Goal: Task Accomplishment & Management: Manage account settings

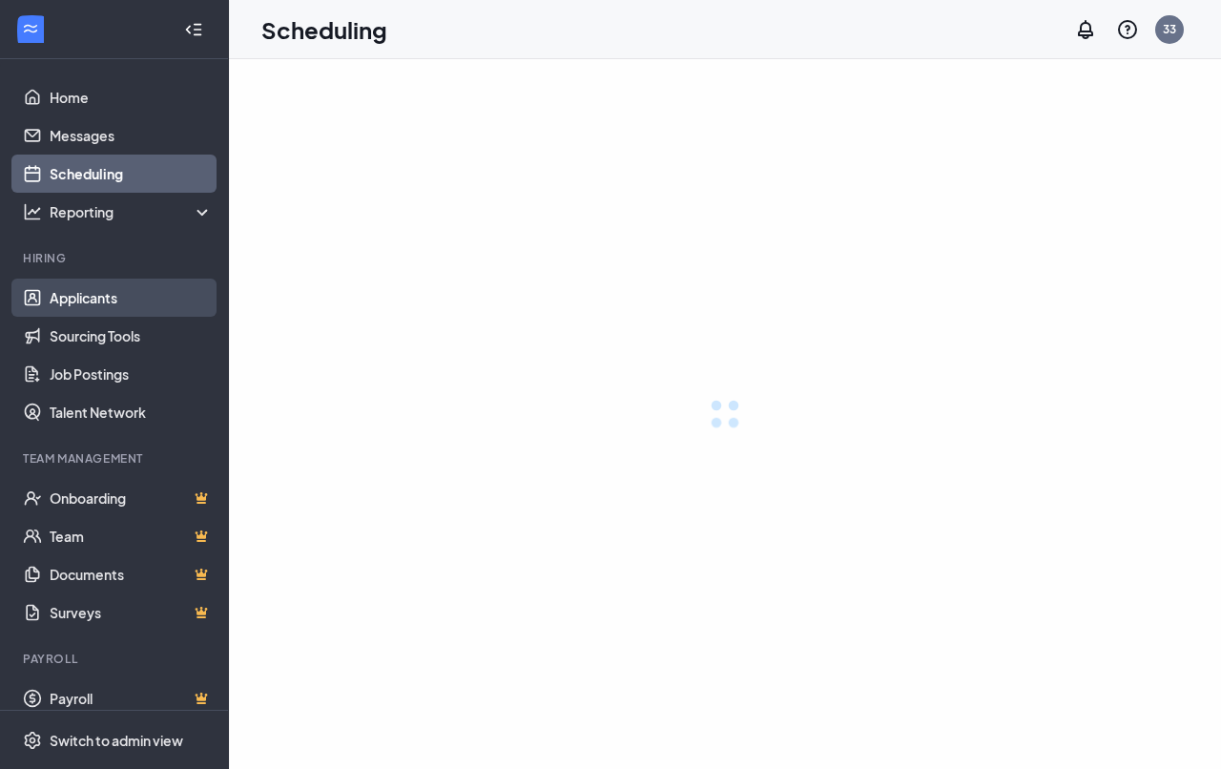
click at [93, 302] on link "Applicants" at bounding box center [131, 298] width 163 height 38
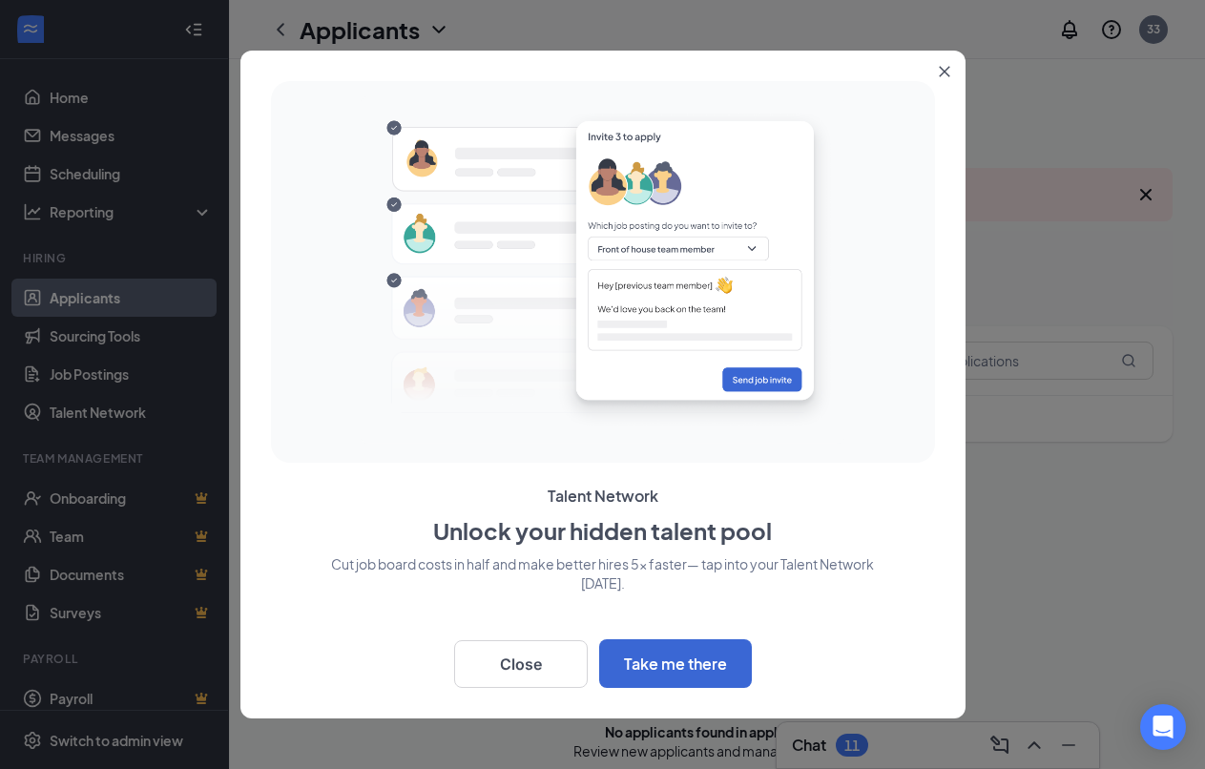
click at [945, 68] on icon "Close" at bounding box center [944, 71] width 11 height 11
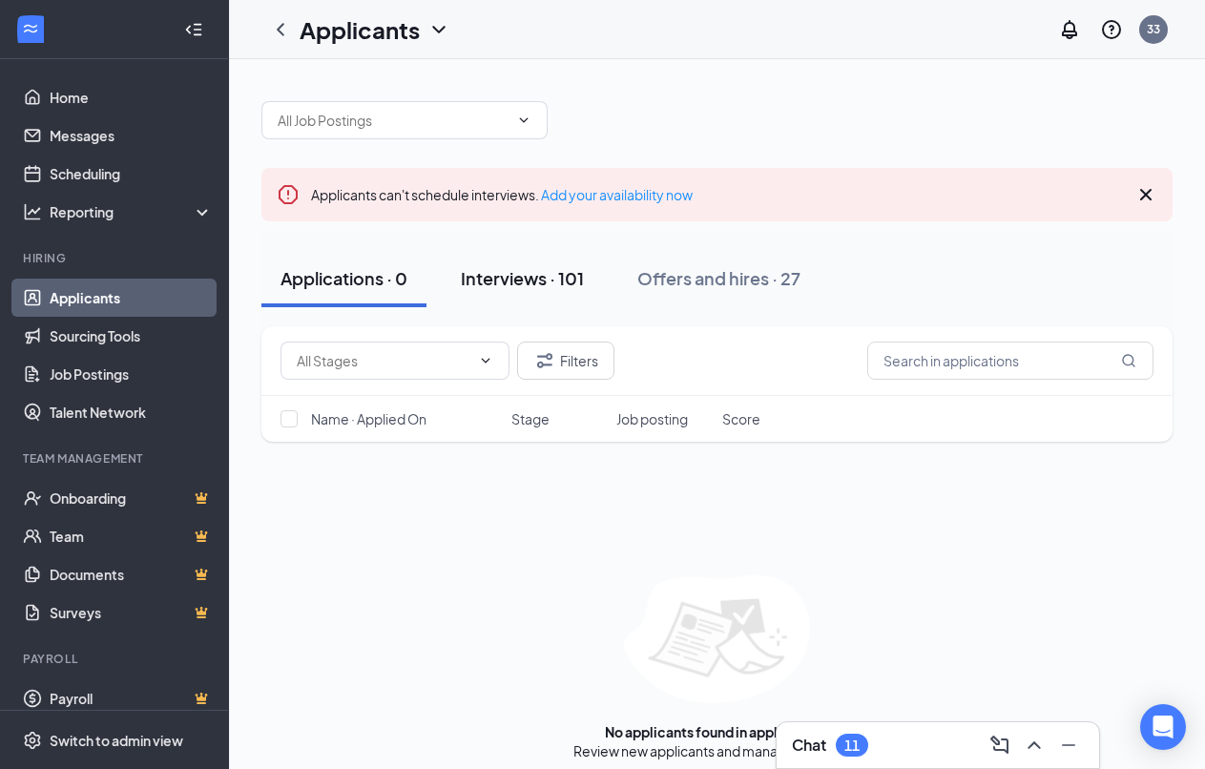
click at [548, 281] on div "Interviews · 101" at bounding box center [522, 278] width 123 height 24
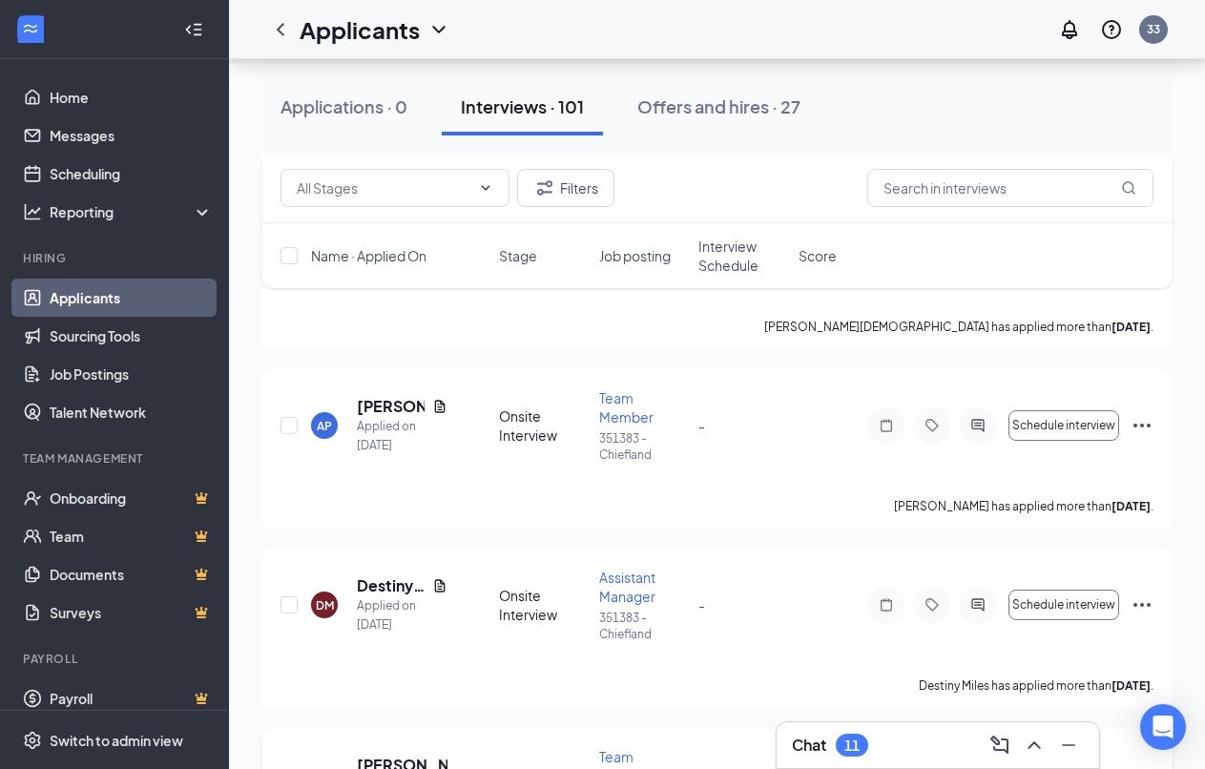
scroll to position [4292, 0]
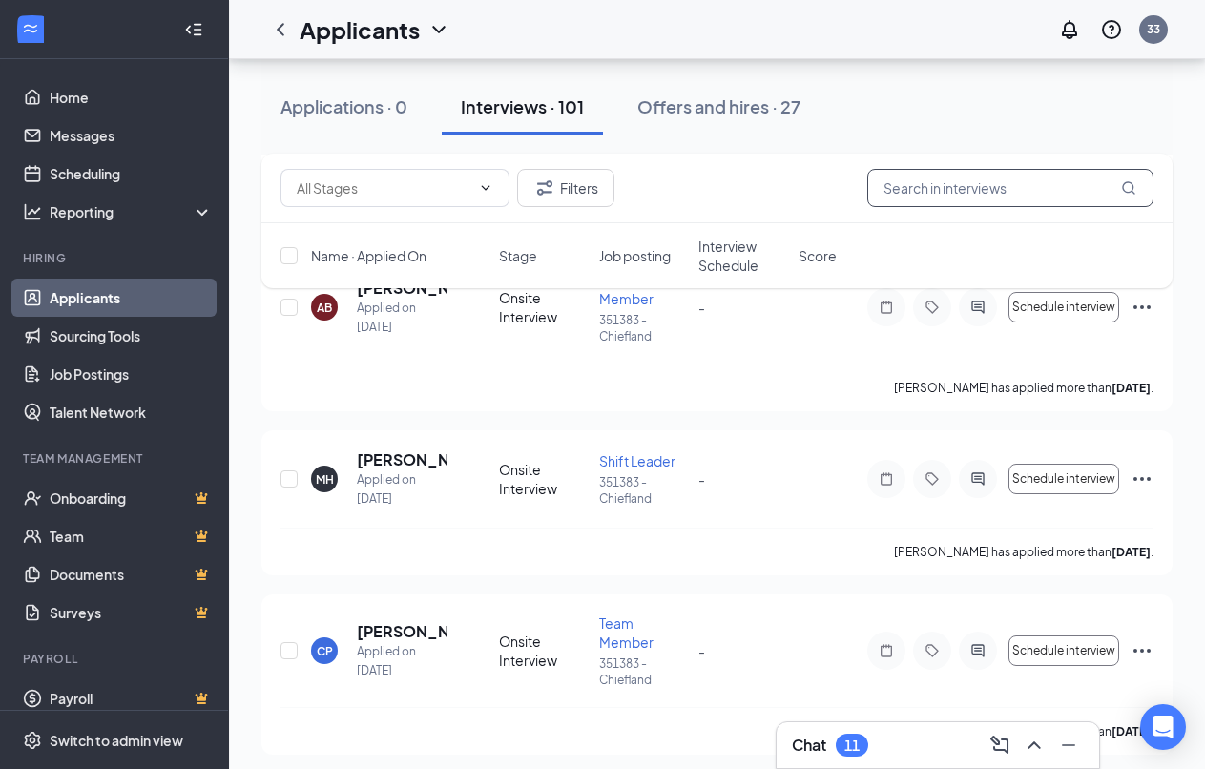
click at [940, 186] on input "text" at bounding box center [1010, 188] width 286 height 38
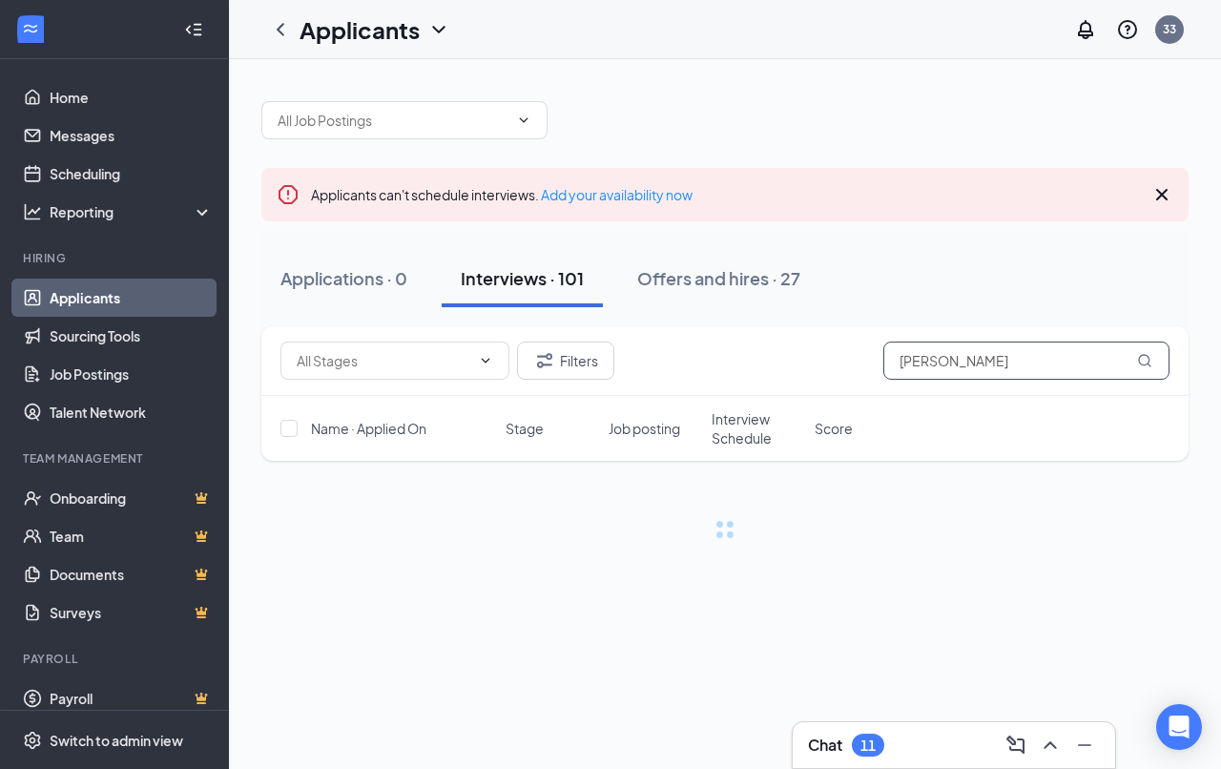
type input "[PERSON_NAME]"
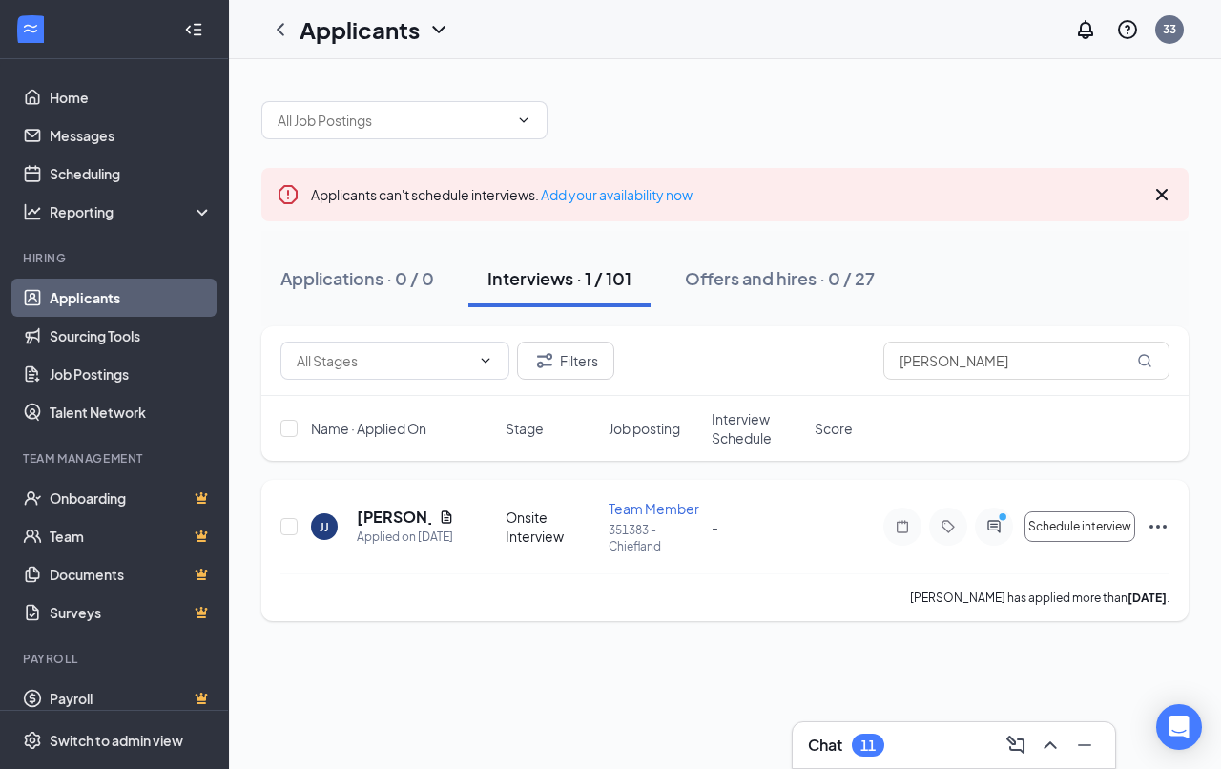
click at [434, 506] on div "[PERSON_NAME]" at bounding box center [405, 516] width 97 height 21
click at [450, 514] on icon "Document" at bounding box center [447, 516] width 10 height 12
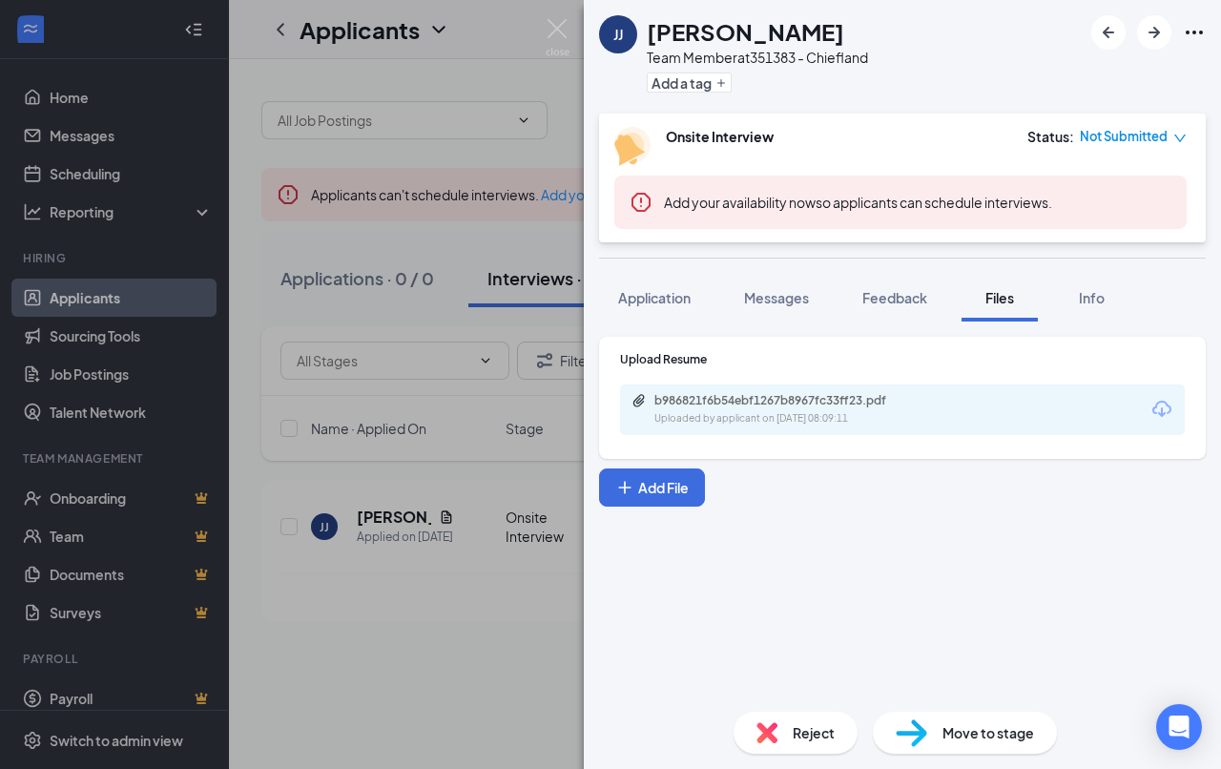
click at [950, 731] on span "Move to stage" at bounding box center [988, 732] width 92 height 21
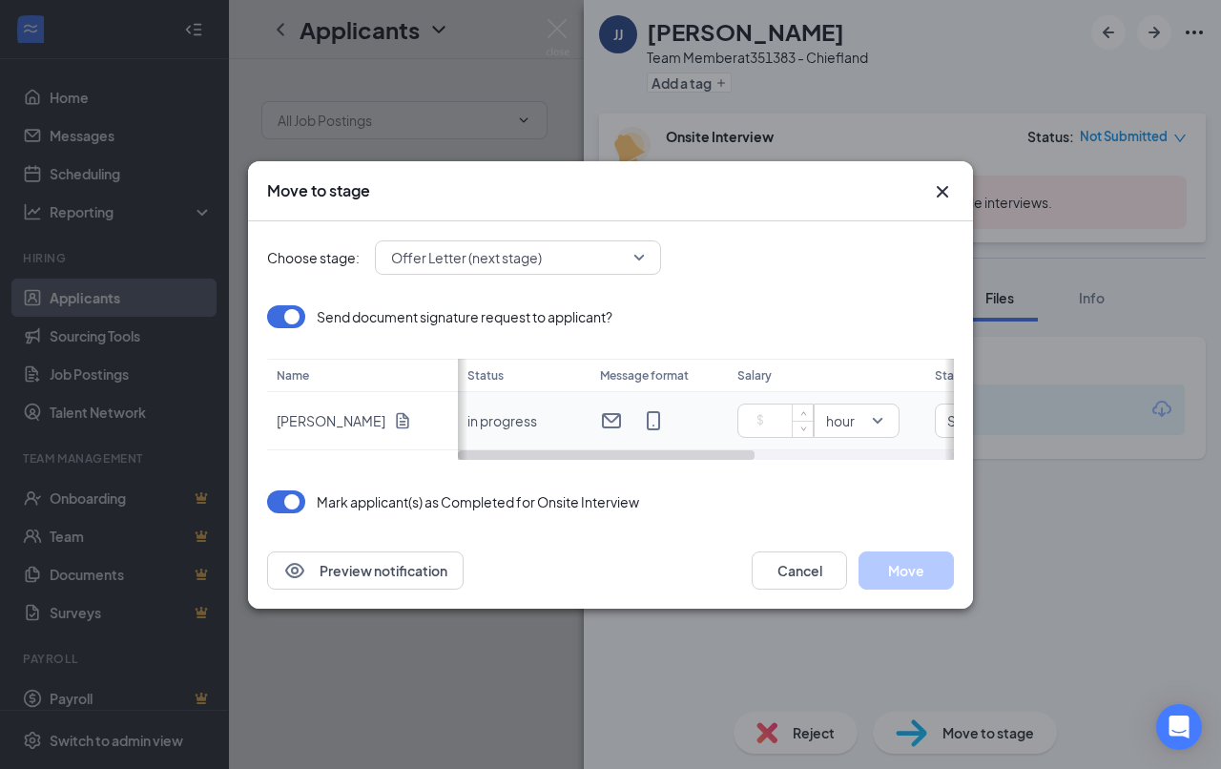
click at [746, 423] on input at bounding box center [779, 420] width 67 height 29
type input "13.00"
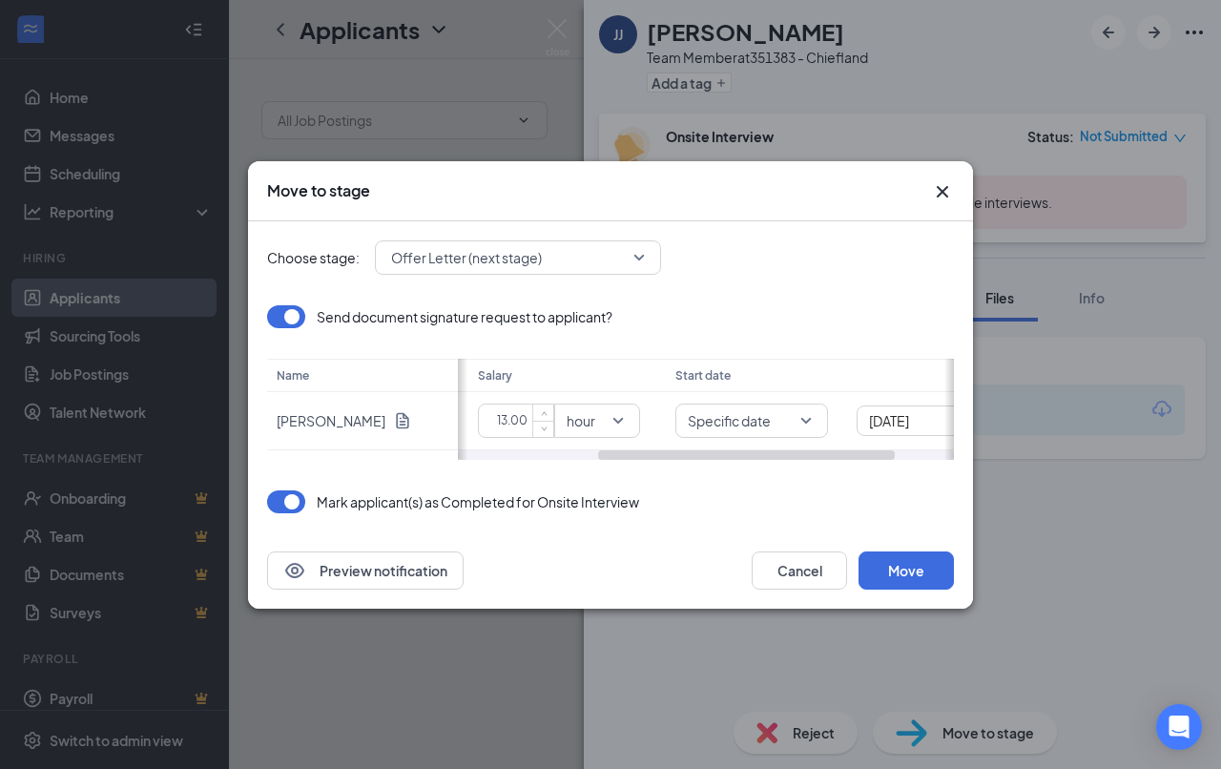
scroll to position [0, 334]
drag, startPoint x: 721, startPoint y: 458, endPoint x: 1030, endPoint y: 467, distance: 309.2
click at [1030, 467] on div "Move to stage Choose stage: Offer Letter (next stage) Send document signature r…" at bounding box center [610, 384] width 1221 height 769
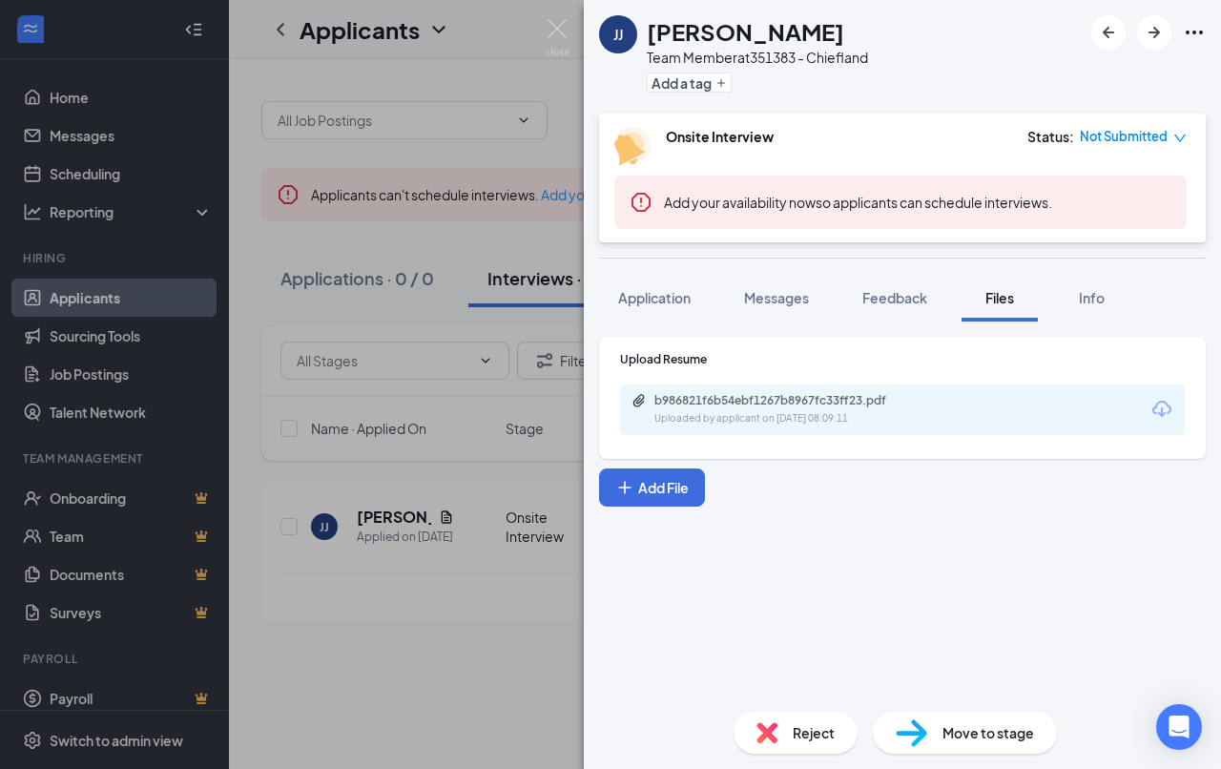
click at [982, 735] on span "Move to stage" at bounding box center [988, 732] width 92 height 21
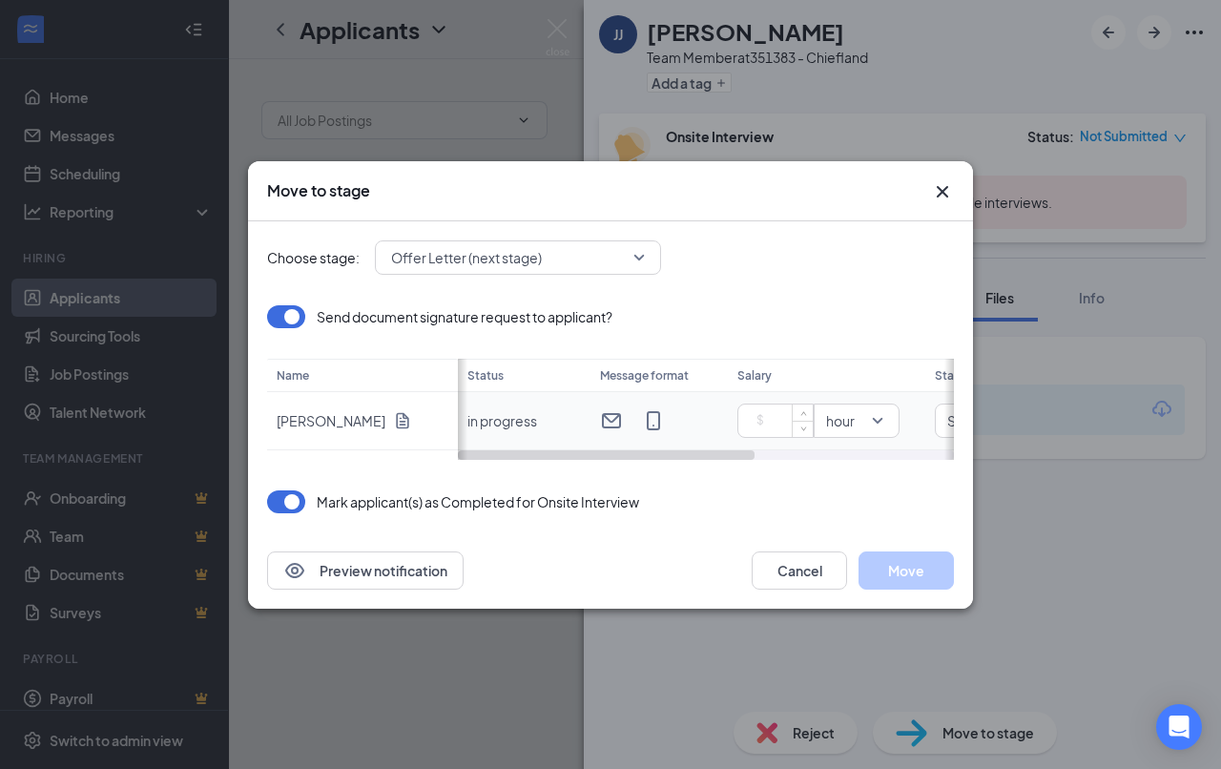
click at [762, 423] on input at bounding box center [779, 420] width 67 height 29
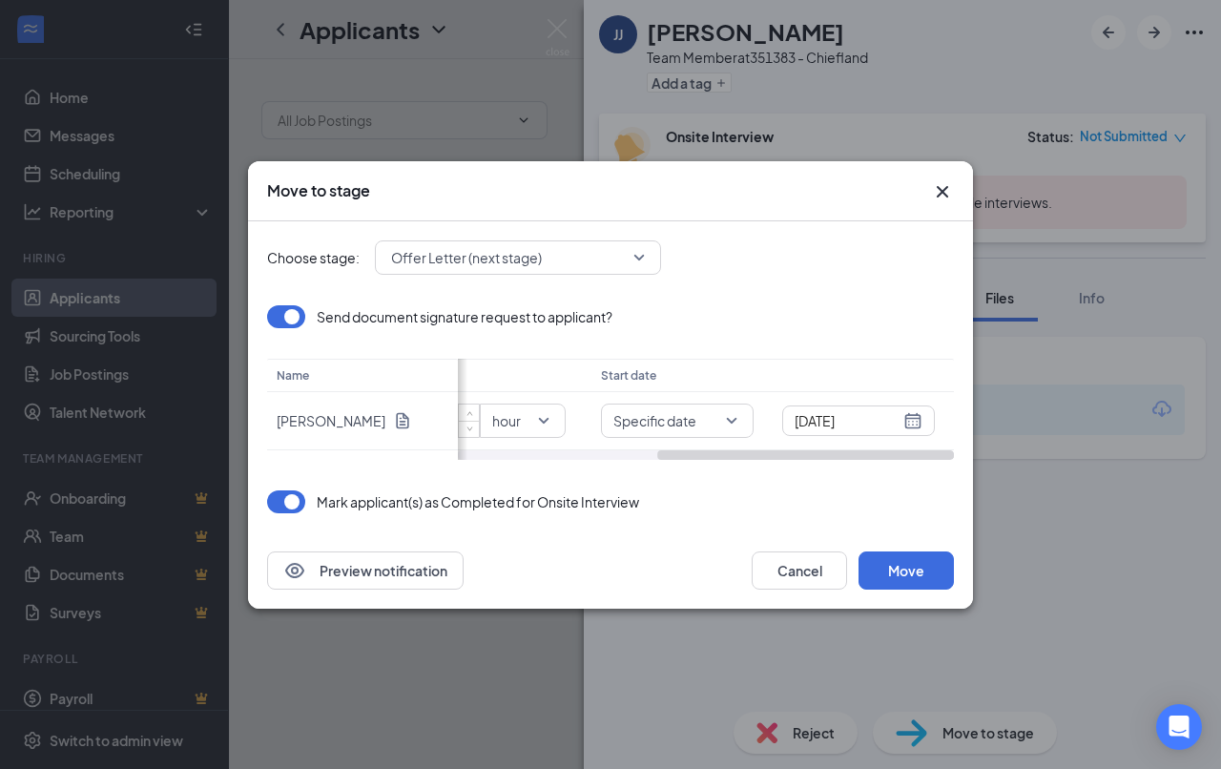
drag, startPoint x: 696, startPoint y: 456, endPoint x: 949, endPoint y: 459, distance: 252.8
click at [949, 459] on div "Status Message format Salary Start date in progress 13.00 hour Specific date [D…" at bounding box center [706, 409] width 496 height 101
type input "13"
click at [912, 420] on div "[DATE]" at bounding box center [859, 420] width 128 height 21
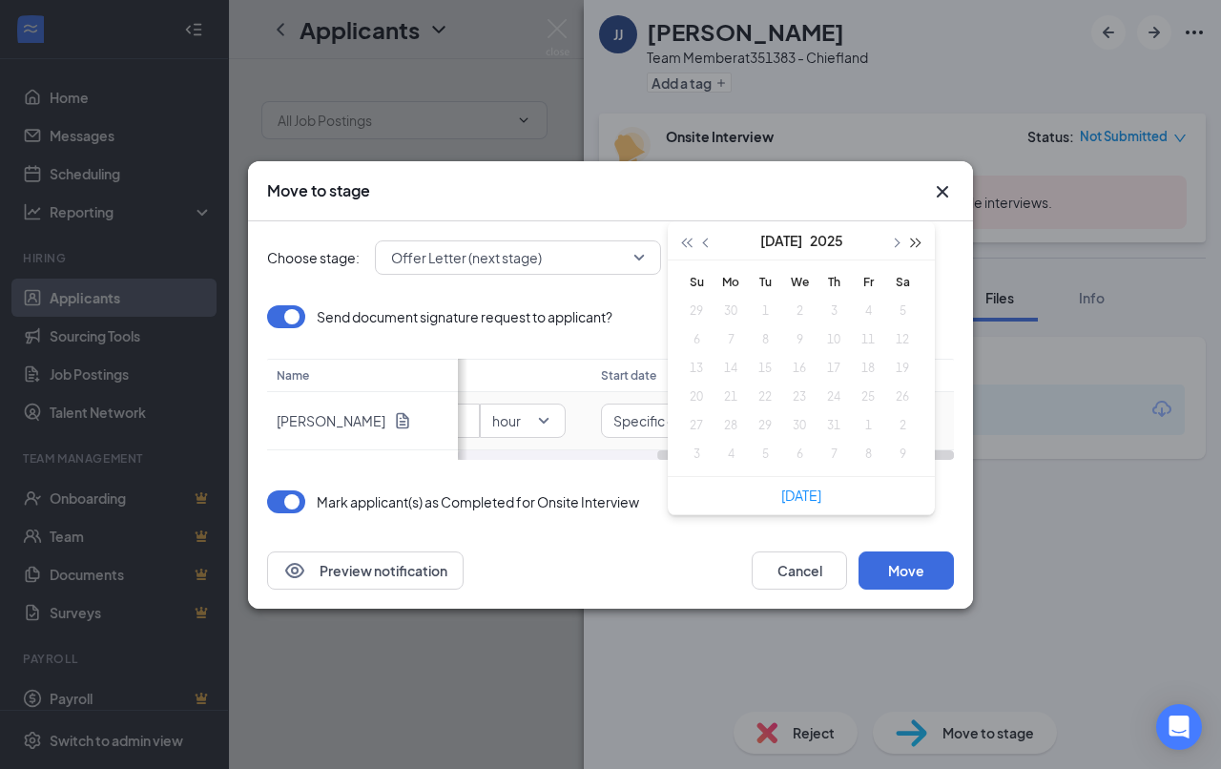
click at [914, 241] on span "button" at bounding box center [917, 243] width 10 height 10
click at [687, 242] on span "button" at bounding box center [686, 243] width 10 height 10
click at [897, 241] on span "button" at bounding box center [895, 243] width 10 height 10
type input "[DATE]"
click at [841, 426] on div "28" at bounding box center [833, 425] width 23 height 23
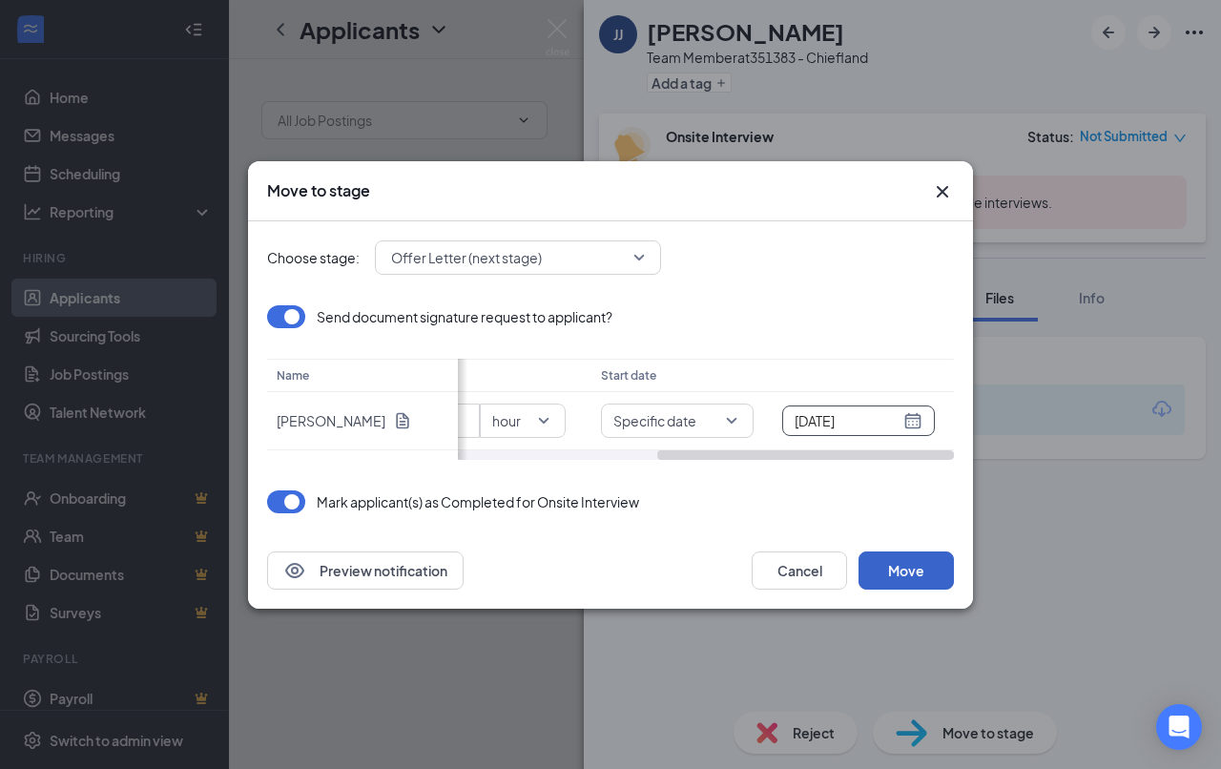
click at [907, 577] on button "Move" at bounding box center [905, 570] width 95 height 38
